Goal: Task Accomplishment & Management: Use online tool/utility

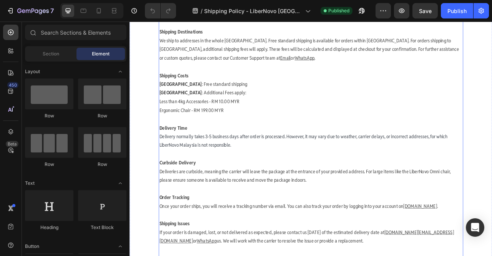
scroll to position [219, 0]
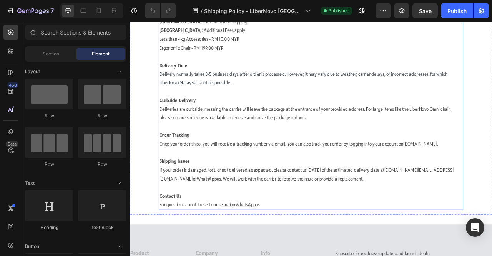
click at [315, 238] on p "Contact Us For questions about these Terms, Email or WhatsApp us" at bounding box center [360, 249] width 386 height 22
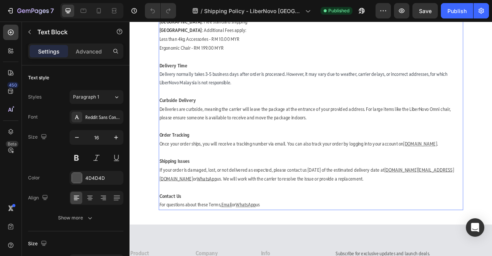
click at [294, 231] on p "Shipping Issues If your order is damaged, lost, or not delivered as expected, p…" at bounding box center [360, 210] width 386 height 55
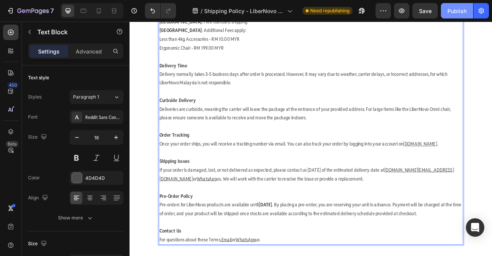
click at [456, 7] on div "Publish" at bounding box center [457, 11] width 19 height 8
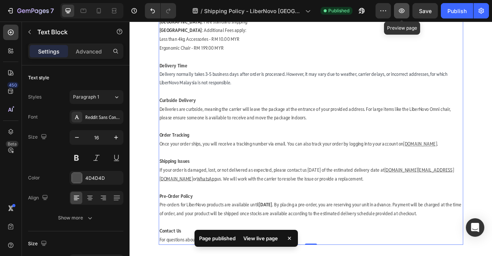
click at [403, 13] on icon "button" at bounding box center [402, 11] width 8 height 8
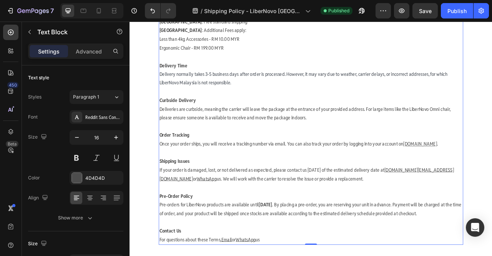
click at [2, 9] on div "7" at bounding box center [28, 10] width 57 height 15
click at [9, 10] on icon "button" at bounding box center [11, 11] width 8 height 8
